Goal: Information Seeking & Learning: Learn about a topic

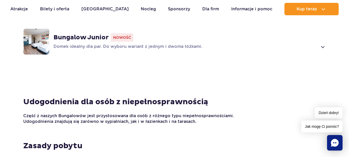
scroll to position [619, 0]
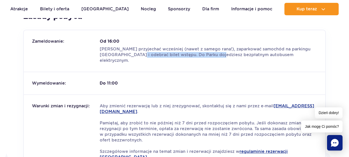
drag, startPoint x: 148, startPoint y: 49, endPoint x: 210, endPoint y: 49, distance: 61.9
click at [210, 49] on p "Możesz przyjechać wcześniej (nawet z samego rana!), zaparkować samochód na park…" at bounding box center [208, 54] width 217 height 17
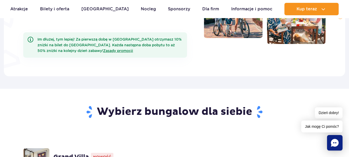
scroll to position [336, 0]
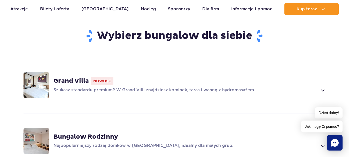
click at [69, 77] on strong "Grand Villa" at bounding box center [70, 81] width 35 height 8
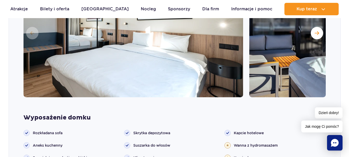
scroll to position [336, 0]
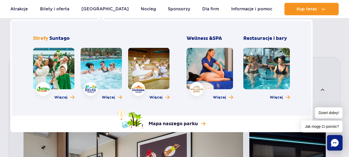
click at [151, 63] on link at bounding box center [148, 68] width 41 height 41
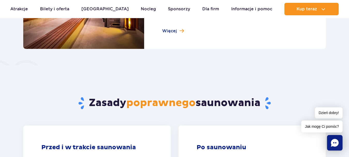
scroll to position [542, 0]
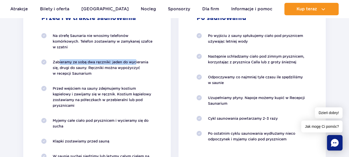
drag, startPoint x: 59, startPoint y: 58, endPoint x: 136, endPoint y: 61, distance: 77.2
click at [136, 61] on ol "Na strefę Saunaria nie wnosimy telefonów komórkowych. Telefon zostawiamy w zamy…" at bounding box center [96, 112] width 111 height 158
drag, startPoint x: 85, startPoint y: 69, endPoint x: 114, endPoint y: 69, distance: 28.4
click at [114, 69] on p "Zabieramy ze sobą dwa ręczniki: jeden do wycierania się, drugi do sauny. Ręczni…" at bounding box center [103, 67] width 100 height 17
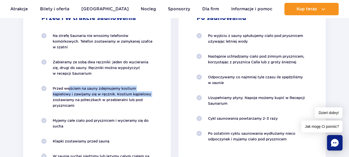
drag, startPoint x: 68, startPoint y: 90, endPoint x: 161, endPoint y: 96, distance: 93.6
click at [161, 96] on div "Przed i w trakcie saunowania Na strefę Saunaria nie wnosimy telefonów komórkowy…" at bounding box center [96, 102] width 147 height 213
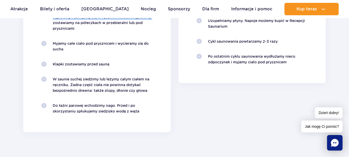
scroll to position [619, 0]
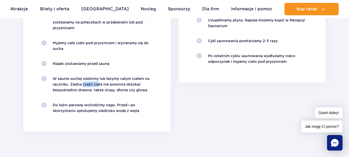
drag, startPoint x: 82, startPoint y: 85, endPoint x: 97, endPoint y: 85, distance: 15.2
click at [97, 85] on p "W saunie suchej siedzimy lub leżymy całym ciałem na ręczniku. Żadna część ciała…" at bounding box center [103, 84] width 100 height 17
drag, startPoint x: 100, startPoint y: 90, endPoint x: 153, endPoint y: 90, distance: 53.2
click at [153, 90] on div "Przed i w trakcie saunowania Na strefę Saunaria nie wnosimy telefonów komórkowy…" at bounding box center [96, 25] width 147 height 213
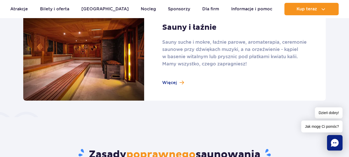
scroll to position [258, 0]
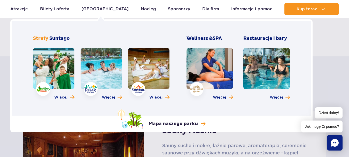
click at [265, 70] on link at bounding box center [266, 68] width 46 height 41
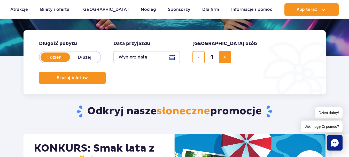
scroll to position [232, 0]
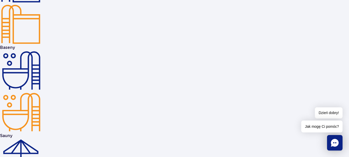
scroll to position [981, 0]
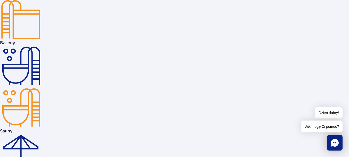
click at [335, 143] on rect "Chat" at bounding box center [334, 142] width 15 height 15
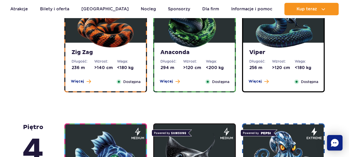
scroll to position [310, 0]
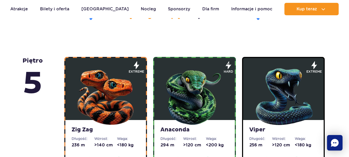
click at [195, 83] on img at bounding box center [194, 95] width 62 height 62
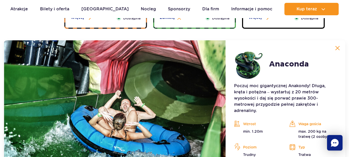
scroll to position [434, 0]
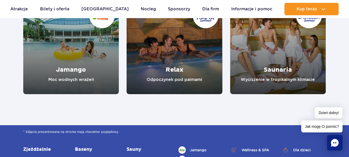
scroll to position [903, 0]
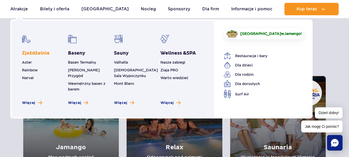
click at [35, 53] on link "Zjeżdżalnie" at bounding box center [36, 53] width 28 height 6
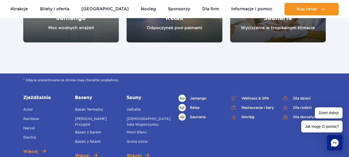
scroll to position [878, 0]
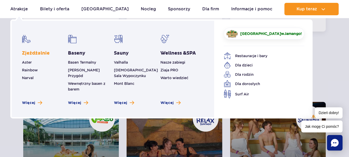
click at [30, 53] on link "Zjeżdżalnie" at bounding box center [36, 53] width 28 height 6
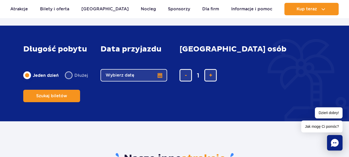
scroll to position [762, 0]
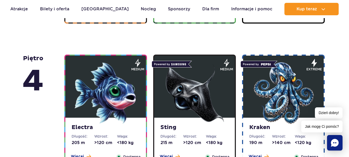
scroll to position [439, 0]
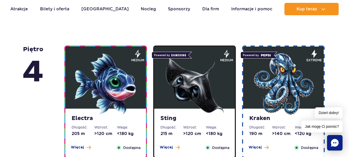
click at [82, 80] on img at bounding box center [106, 84] width 62 height 62
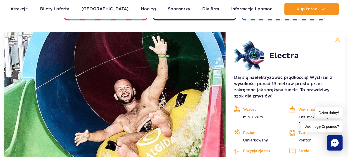
scroll to position [577, 0]
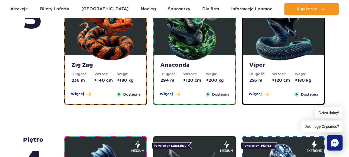
scroll to position [361, 0]
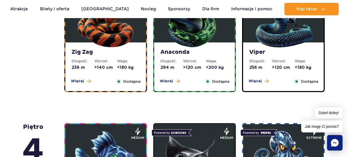
click at [268, 34] on img at bounding box center [283, 18] width 62 height 62
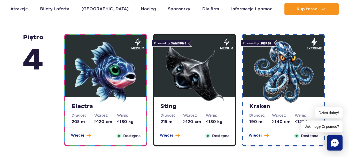
scroll to position [615, 0]
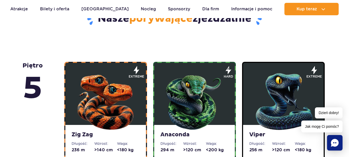
click at [198, 75] on img at bounding box center [194, 100] width 62 height 62
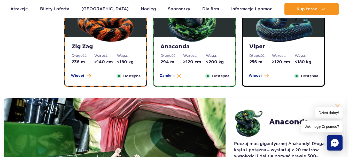
scroll to position [305, 0]
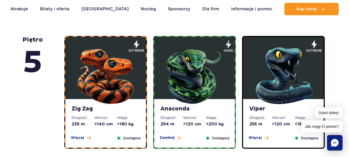
click at [181, 77] on img at bounding box center [194, 74] width 62 height 62
click at [102, 69] on img at bounding box center [106, 74] width 62 height 62
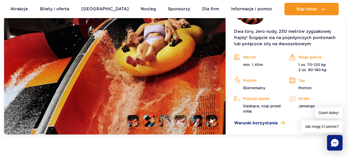
scroll to position [485, 0]
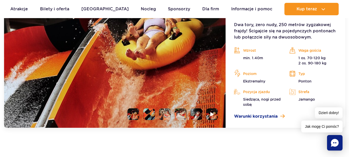
click at [134, 115] on li at bounding box center [133, 114] width 12 height 12
click at [151, 113] on li at bounding box center [149, 114] width 12 height 12
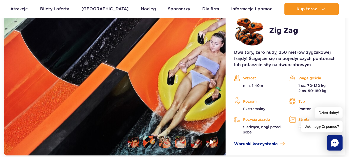
scroll to position [460, 0]
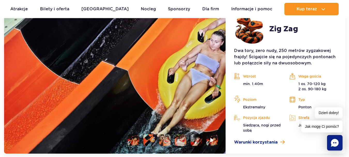
click at [166, 141] on li at bounding box center [165, 140] width 12 height 12
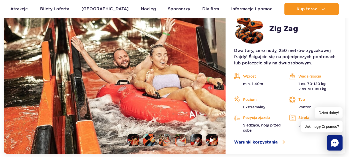
click at [179, 139] on li at bounding box center [181, 140] width 12 height 12
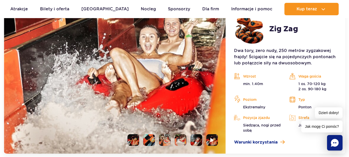
click at [197, 139] on li at bounding box center [196, 140] width 12 height 12
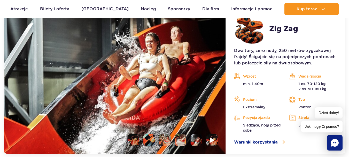
click at [211, 140] on img at bounding box center [212, 140] width 5 height 6
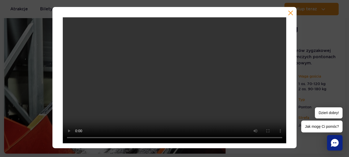
click at [289, 13] on button "button" at bounding box center [290, 12] width 5 height 5
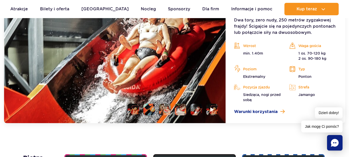
scroll to position [589, 0]
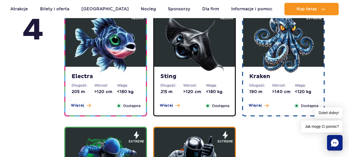
click at [281, 40] on img at bounding box center [283, 42] width 62 height 62
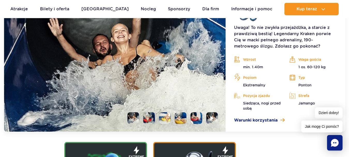
scroll to position [655, 0]
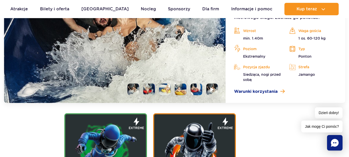
click at [134, 89] on li at bounding box center [133, 89] width 12 height 12
click at [150, 90] on li at bounding box center [149, 89] width 12 height 12
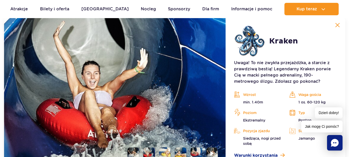
scroll to position [603, 0]
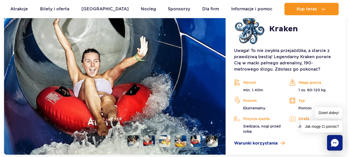
click at [165, 141] on li at bounding box center [165, 141] width 12 height 12
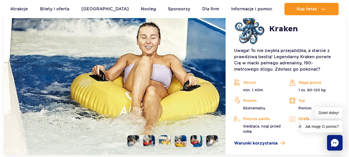
click at [181, 141] on li at bounding box center [181, 141] width 12 height 12
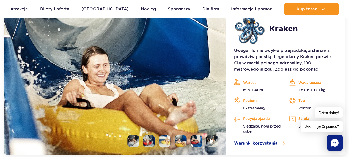
click at [194, 143] on li at bounding box center [196, 141] width 12 height 12
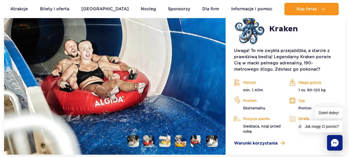
click at [209, 140] on li at bounding box center [212, 141] width 12 height 12
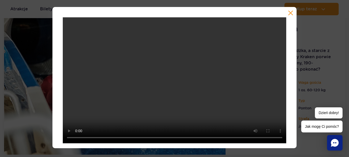
click at [293, 11] on button "button" at bounding box center [290, 12] width 5 height 5
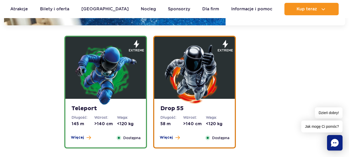
scroll to position [887, 0]
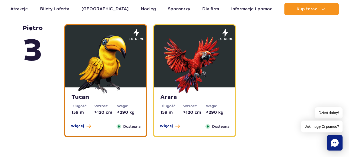
click at [190, 54] on img at bounding box center [194, 63] width 62 height 62
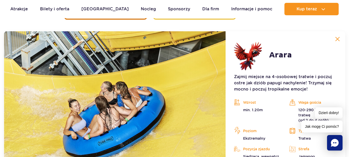
scroll to position [844, 0]
